Goal: Communication & Community: Participate in discussion

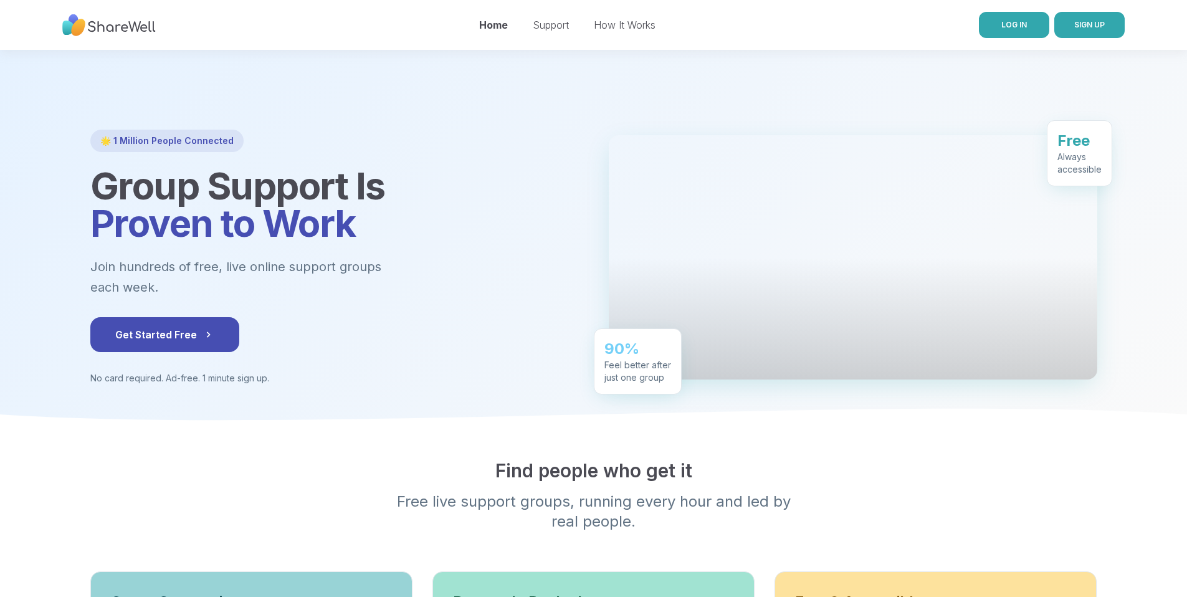
click at [1037, 23] on link "LOG IN" at bounding box center [1014, 25] width 70 height 26
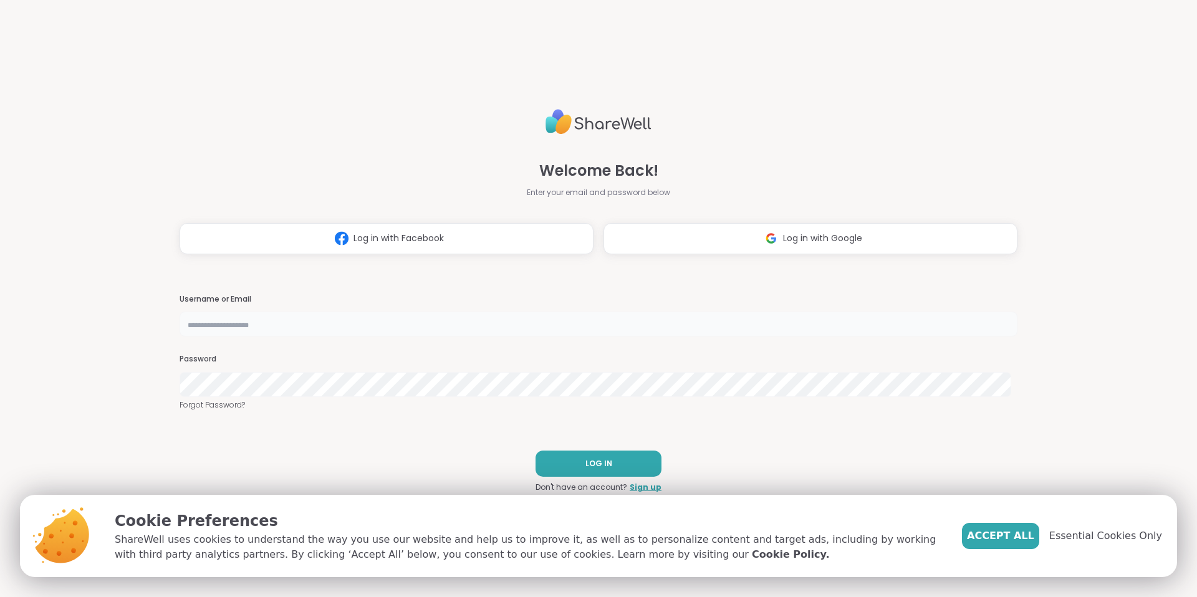
click at [509, 322] on input "text" at bounding box center [599, 324] width 838 height 25
type input "**********"
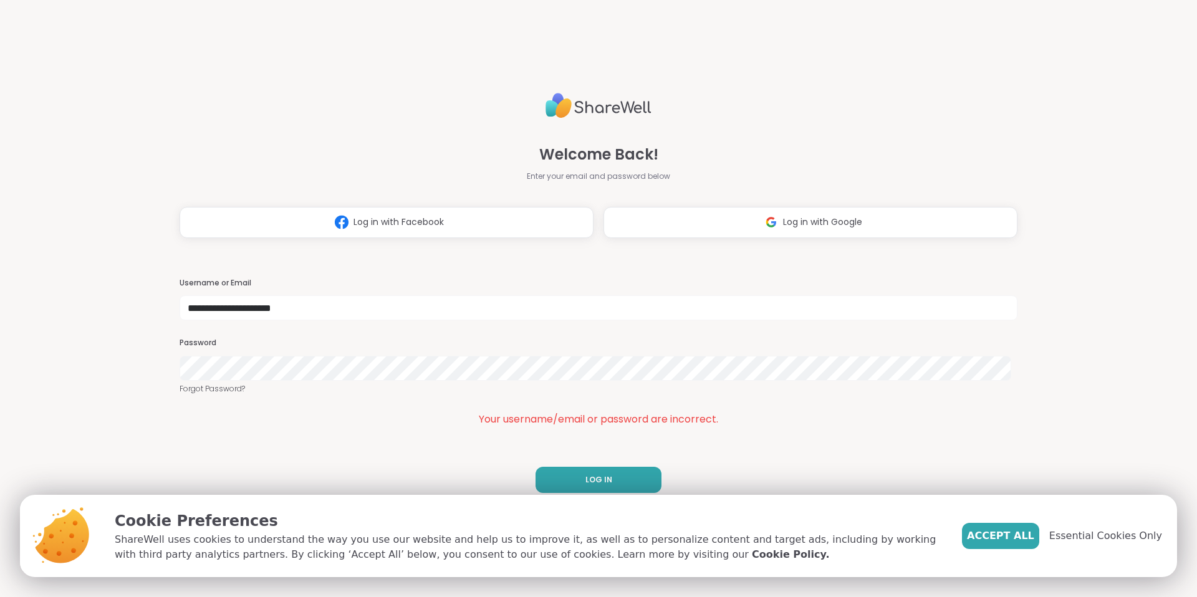
click at [104, 348] on div "**********" at bounding box center [598, 298] width 1197 height 597
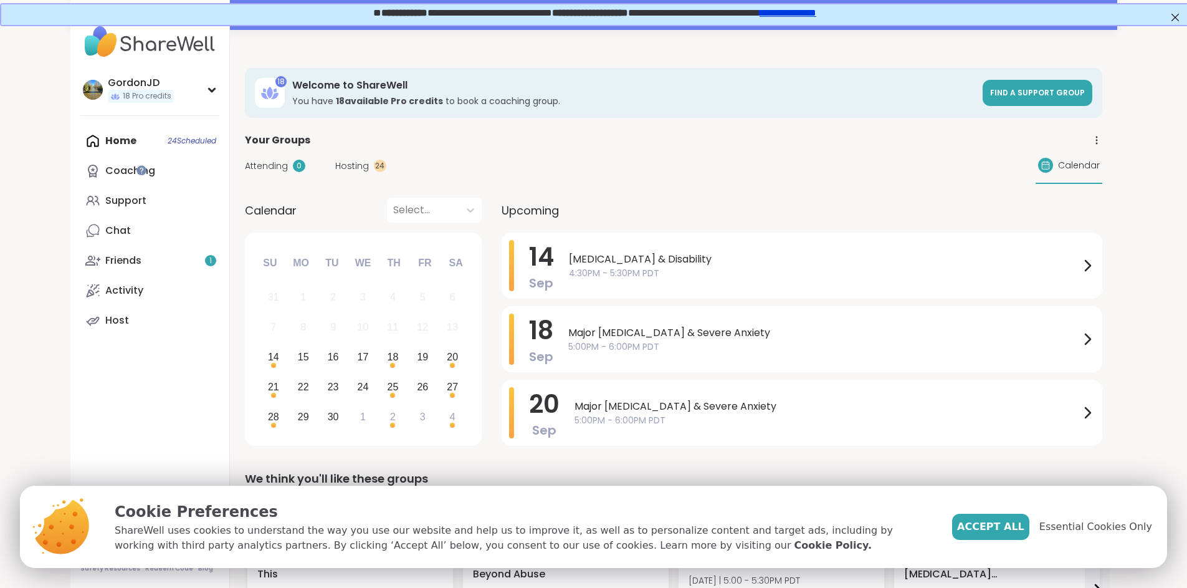
click at [80, 141] on div "Home 24 Scheduled Coaching Support Chat Friends 1 Activity Host" at bounding box center [149, 230] width 139 height 209
click at [335, 166] on span "Hosting" at bounding box center [352, 166] width 34 height 13
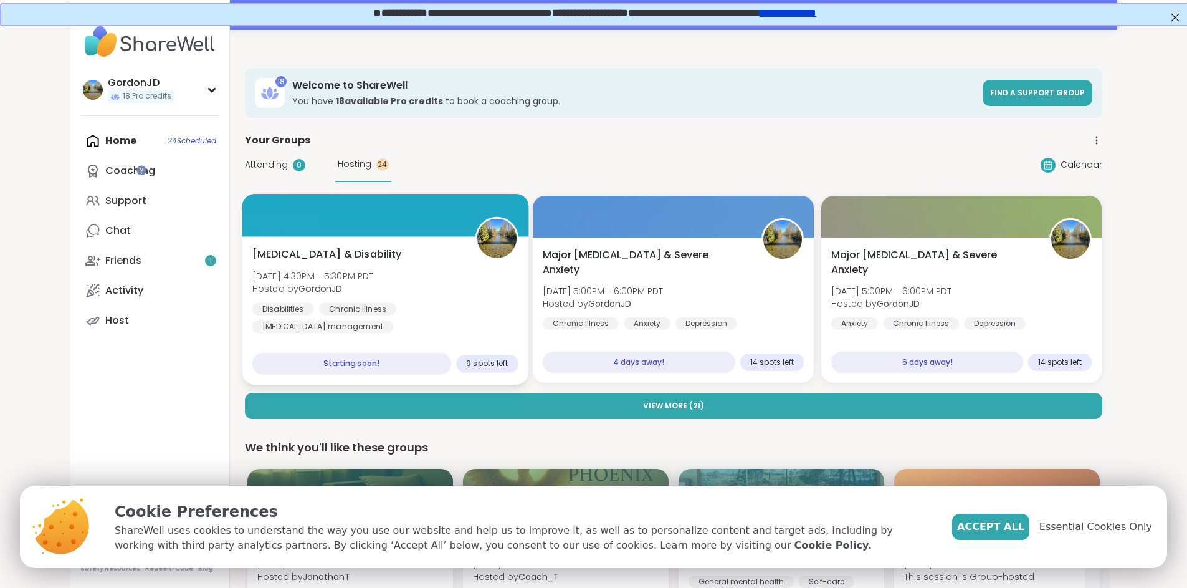
click at [378, 251] on div "[MEDICAL_DATA] & Disability [DATE] 4:30PM - 5:30PM PDT Hosted by GordonJD Disab…" at bounding box center [385, 290] width 266 height 87
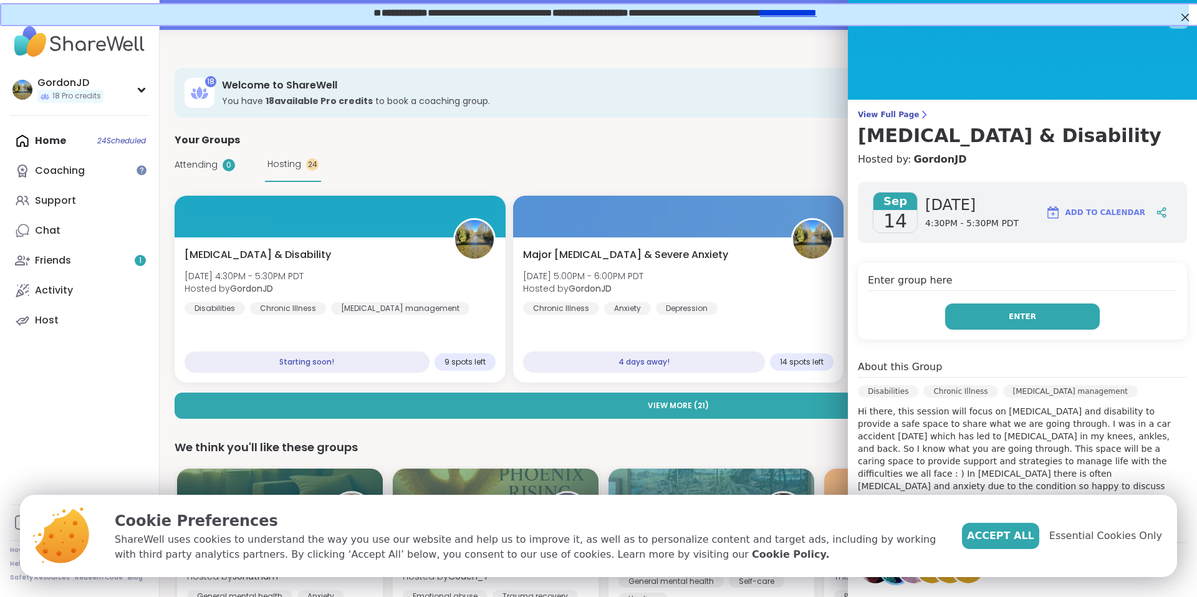
click at [984, 310] on button "Enter" at bounding box center [1022, 317] width 155 height 26
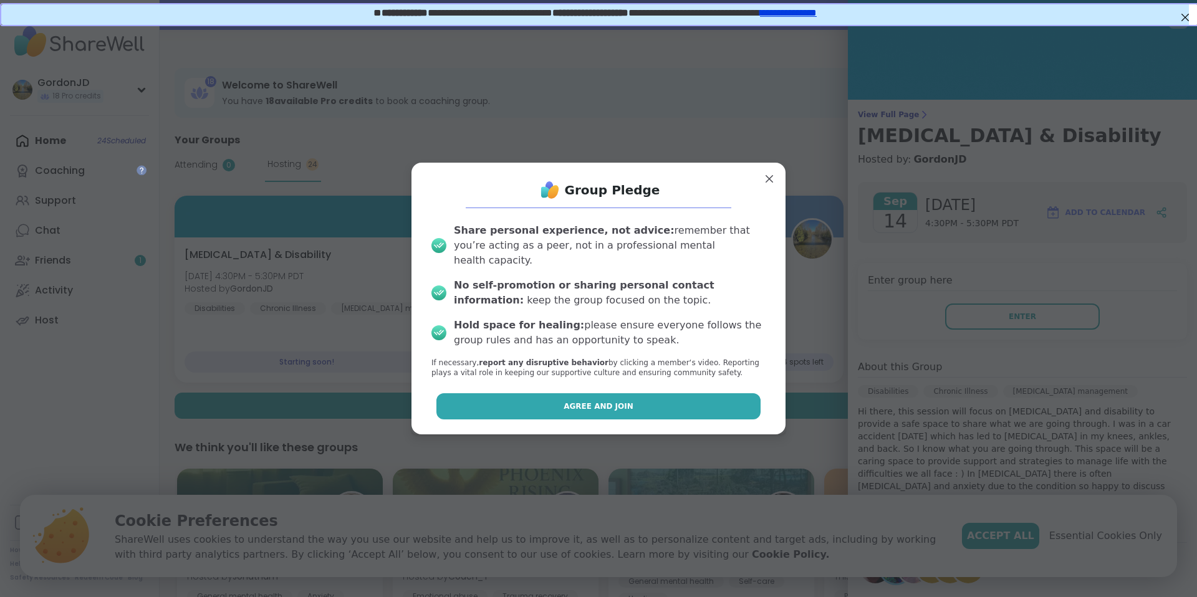
click at [508, 398] on button "Agree and Join" at bounding box center [598, 406] width 325 height 26
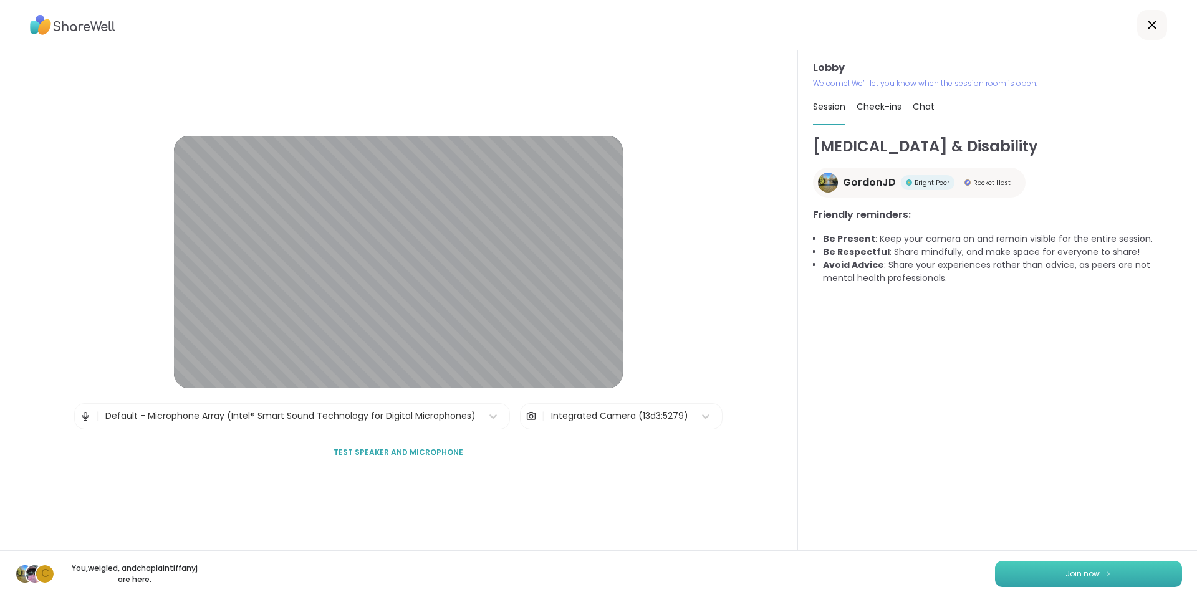
click at [1043, 578] on button "Join now" at bounding box center [1088, 574] width 187 height 26
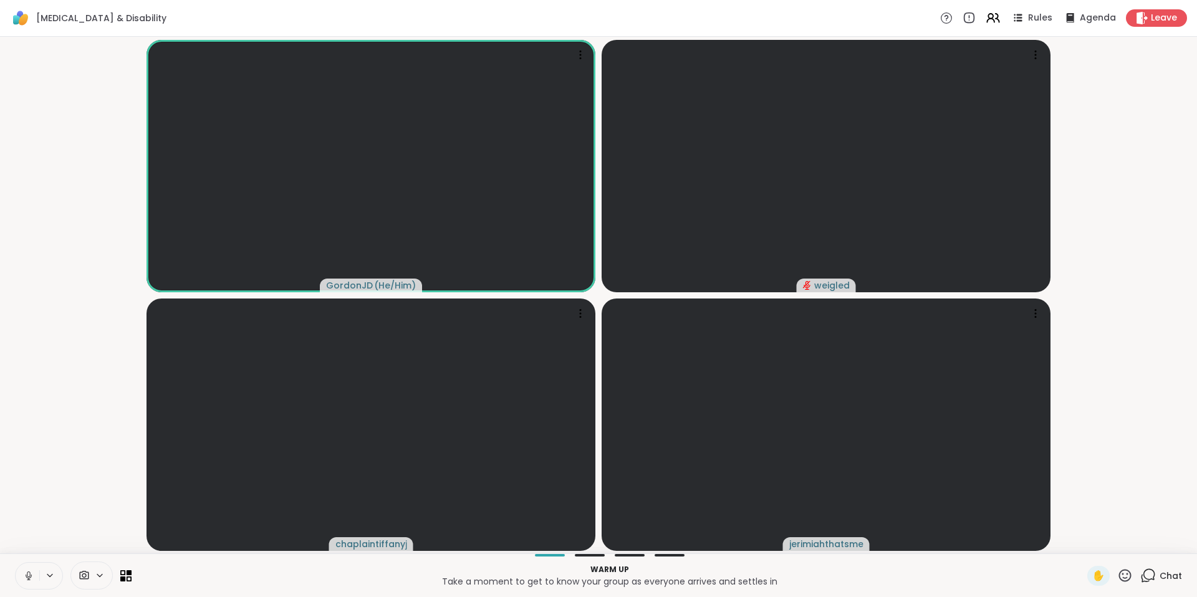
click at [1159, 580] on span "Chat" at bounding box center [1170, 576] width 22 height 12
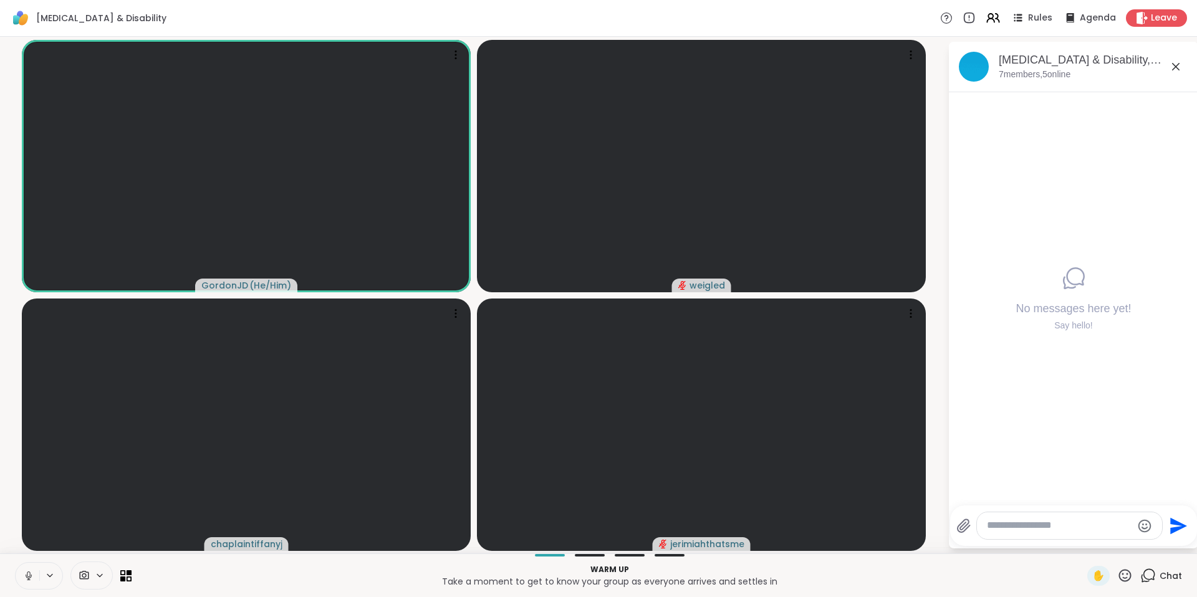
click at [1070, 67] on div "[MEDICAL_DATA] & Disability, [DATE]" at bounding box center [1093, 60] width 189 height 16
click at [1028, 19] on span "Rules" at bounding box center [1041, 18] width 26 height 13
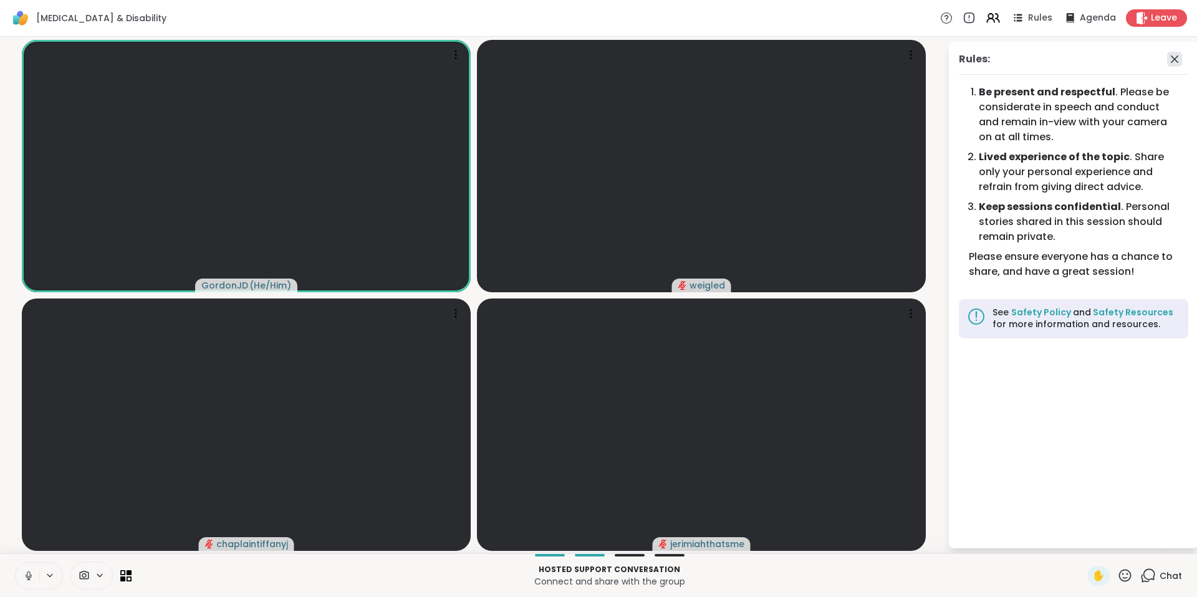
click at [1175, 55] on icon at bounding box center [1174, 59] width 15 height 15
